Goal: Transaction & Acquisition: Book appointment/travel/reservation

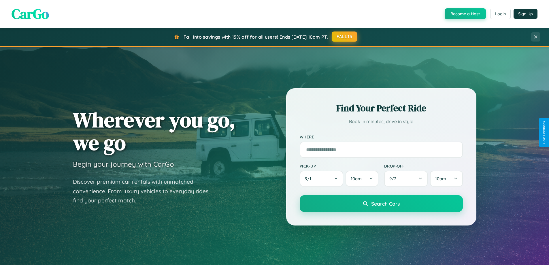
click at [345, 37] on button "FALL15" at bounding box center [344, 36] width 25 height 10
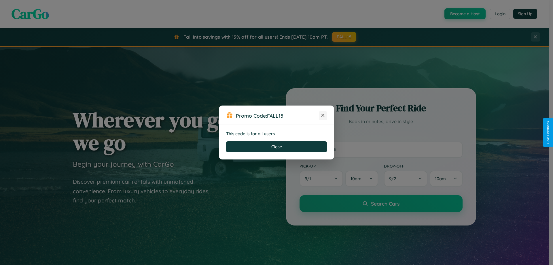
click at [323, 116] on icon at bounding box center [323, 115] width 6 height 6
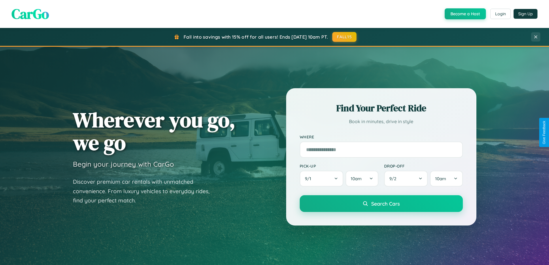
scroll to position [248, 0]
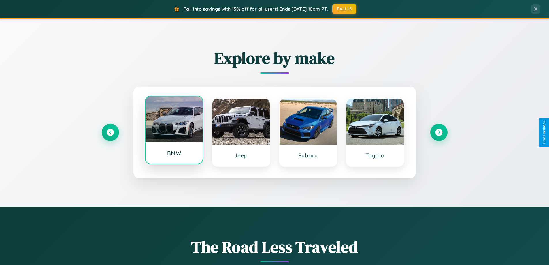
click at [174, 130] on div at bounding box center [174, 119] width 57 height 46
